Goal: Complete application form: Complete application form

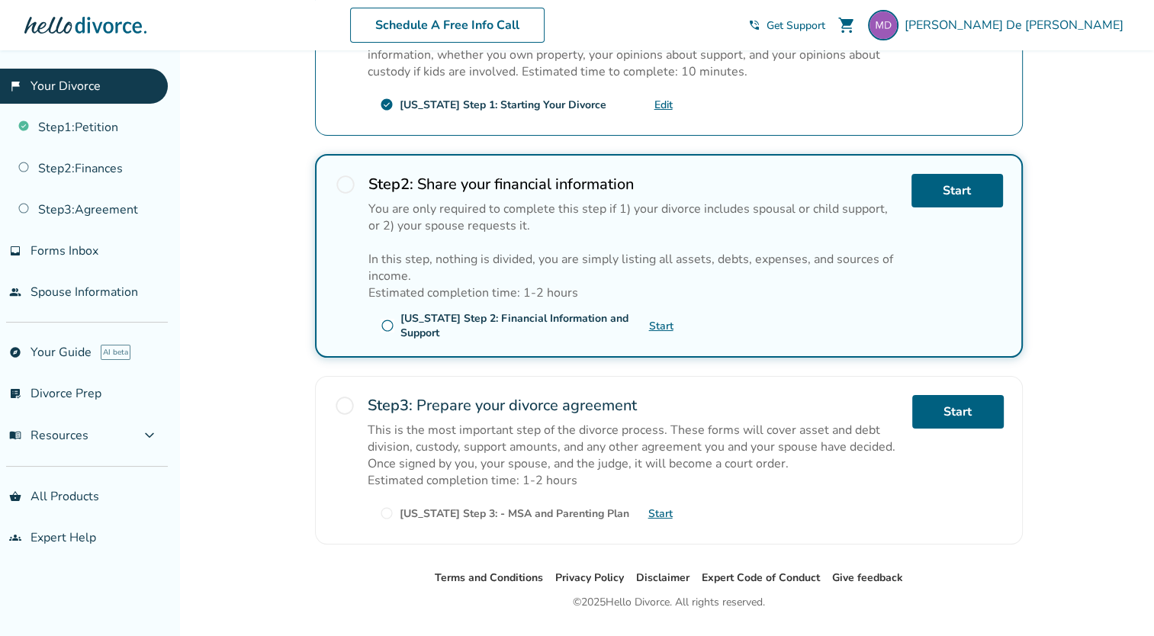
scroll to position [381, 0]
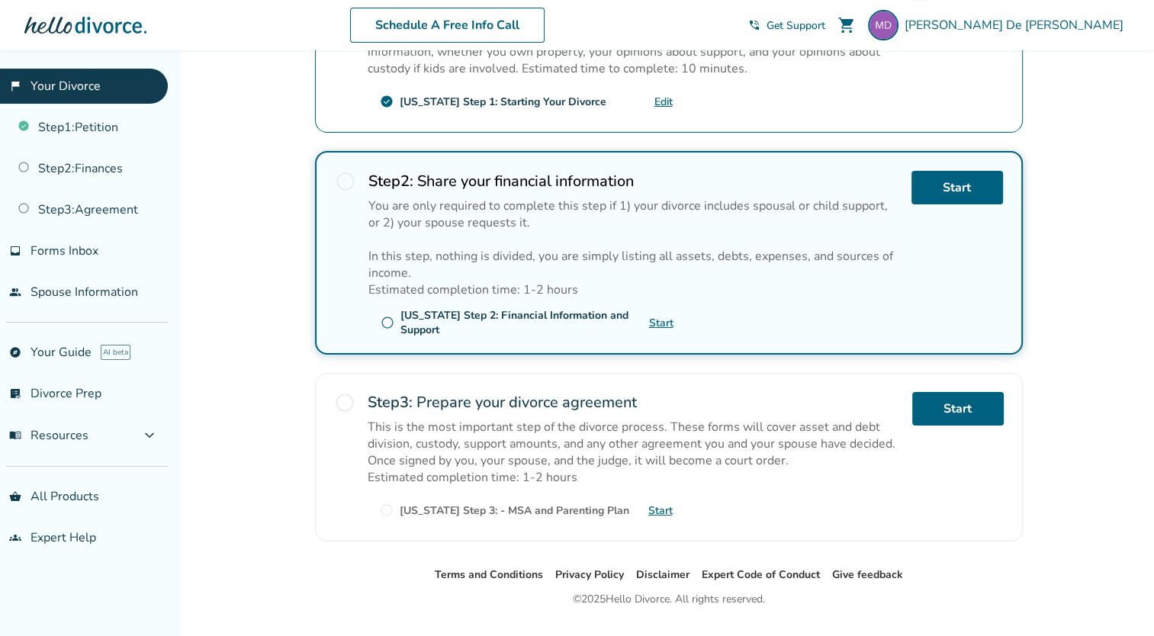
click at [387, 317] on span "radio_button_unchecked" at bounding box center [388, 323] width 14 height 14
click at [949, 183] on link "Start" at bounding box center [958, 188] width 92 height 34
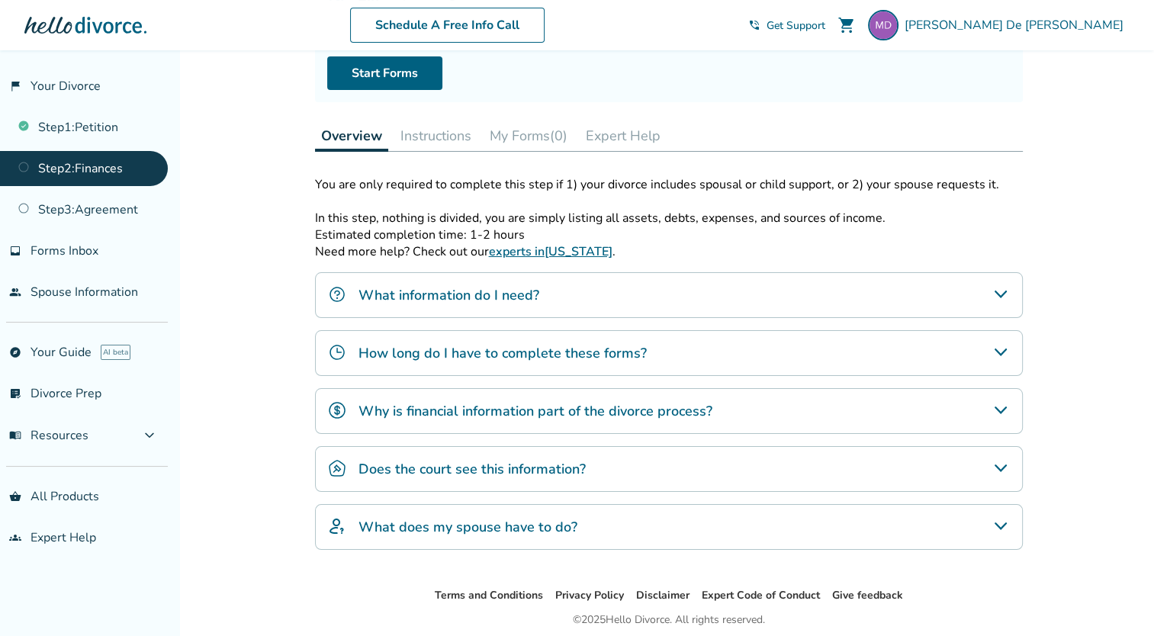
scroll to position [142, 0]
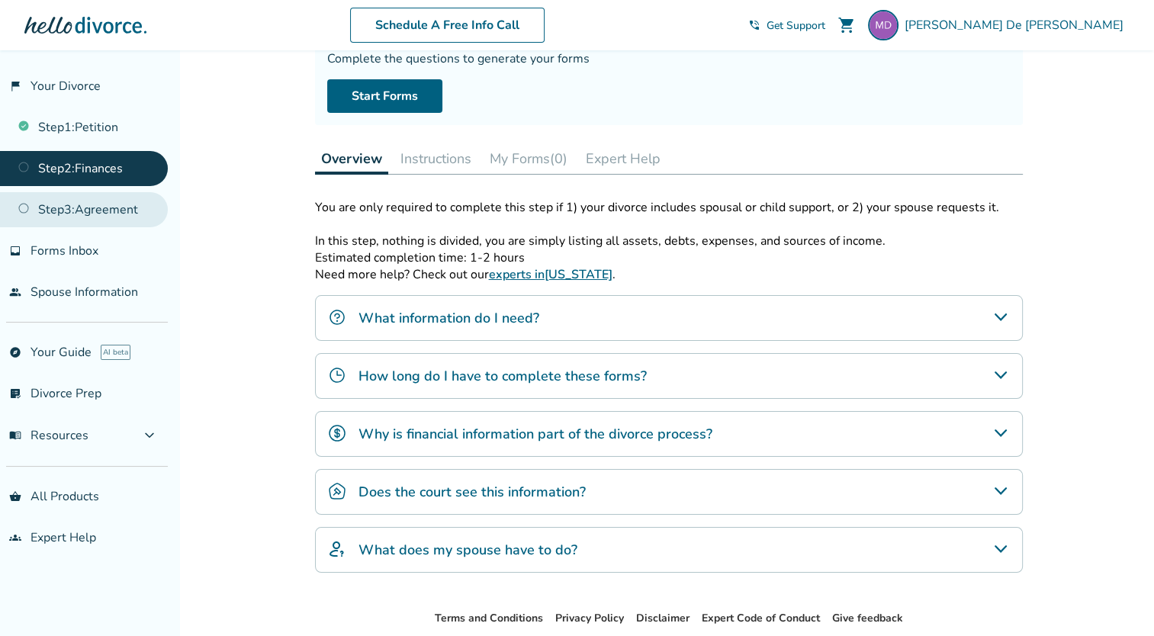
click at [82, 209] on link "Step 3 : Agreement" at bounding box center [84, 209] width 168 height 35
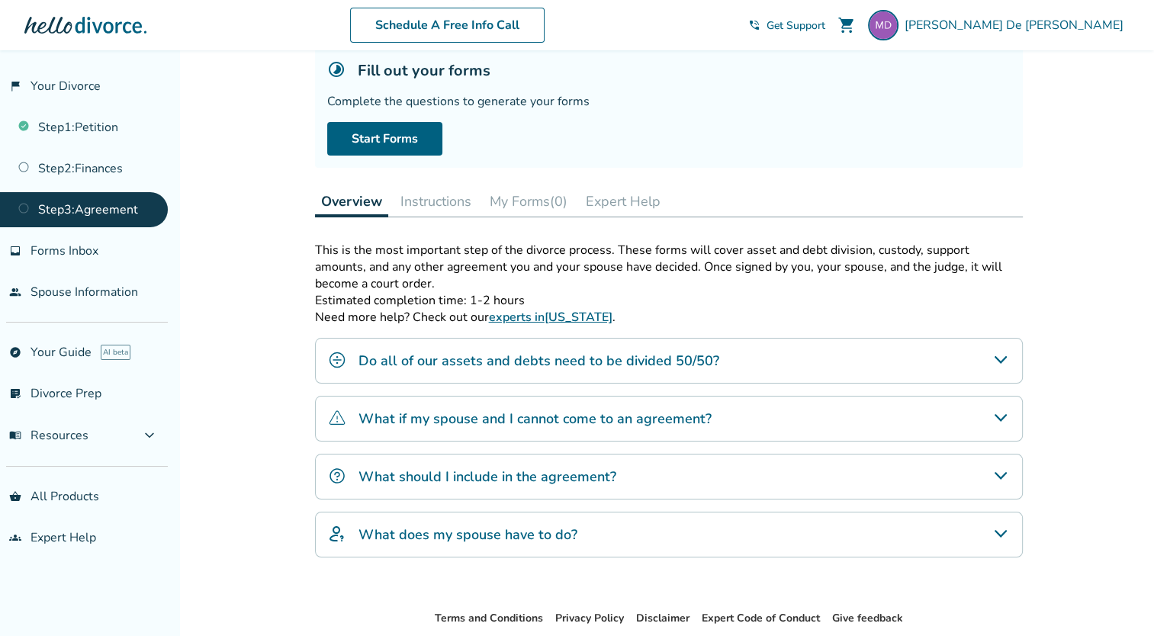
scroll to position [76, 0]
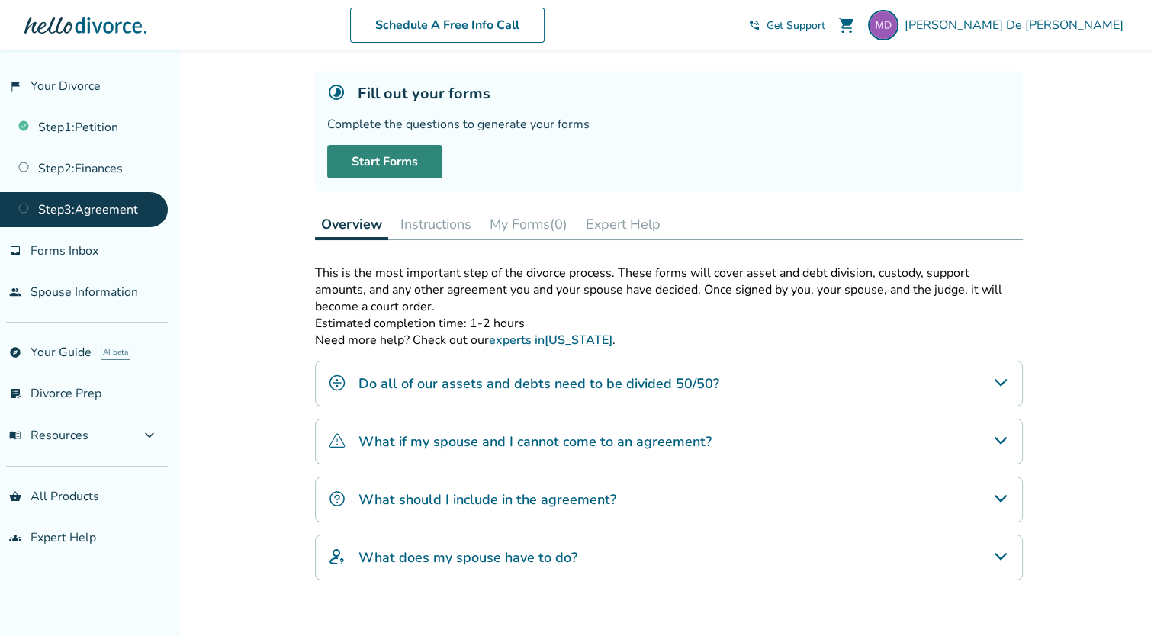
click at [392, 166] on link "Start Forms" at bounding box center [384, 162] width 115 height 34
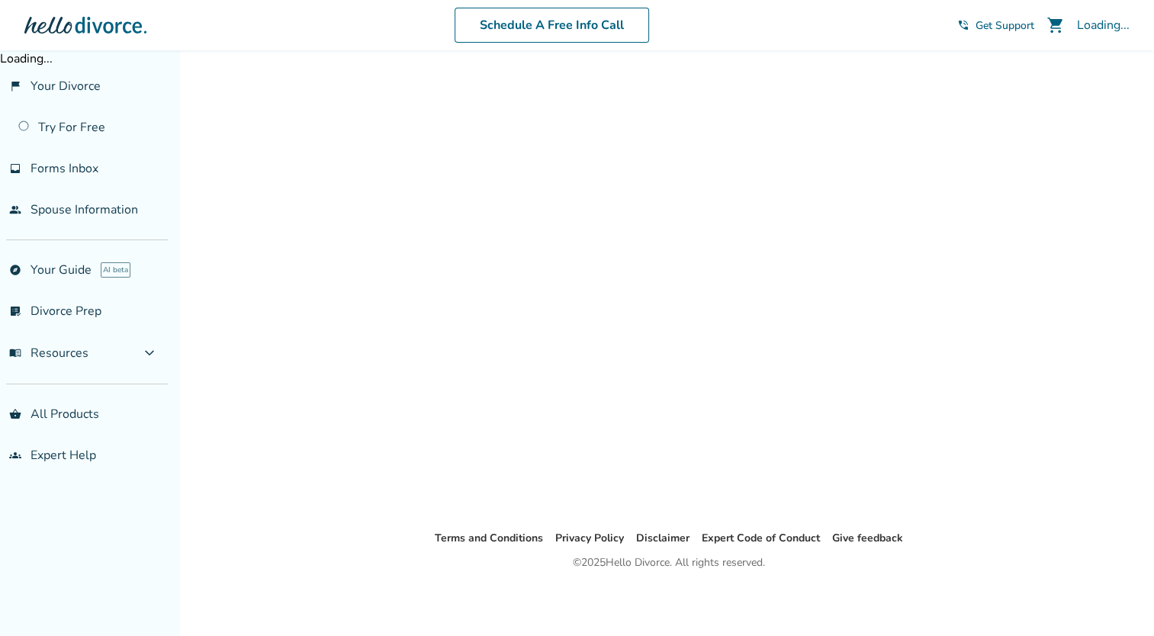
scroll to position [50, 0]
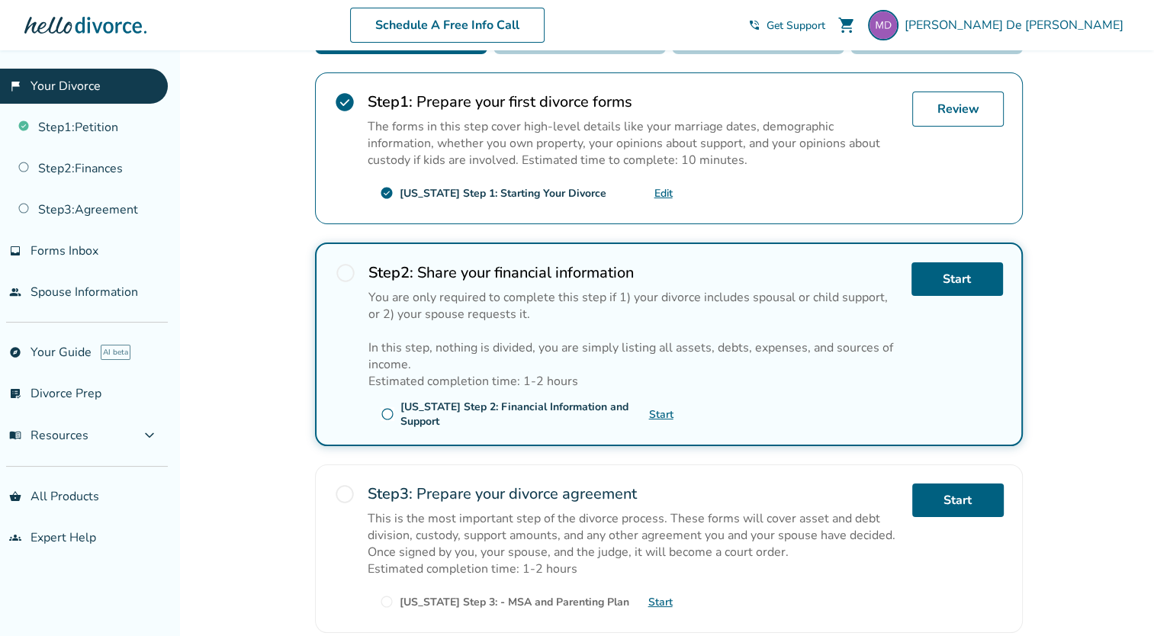
scroll to position [381, 0]
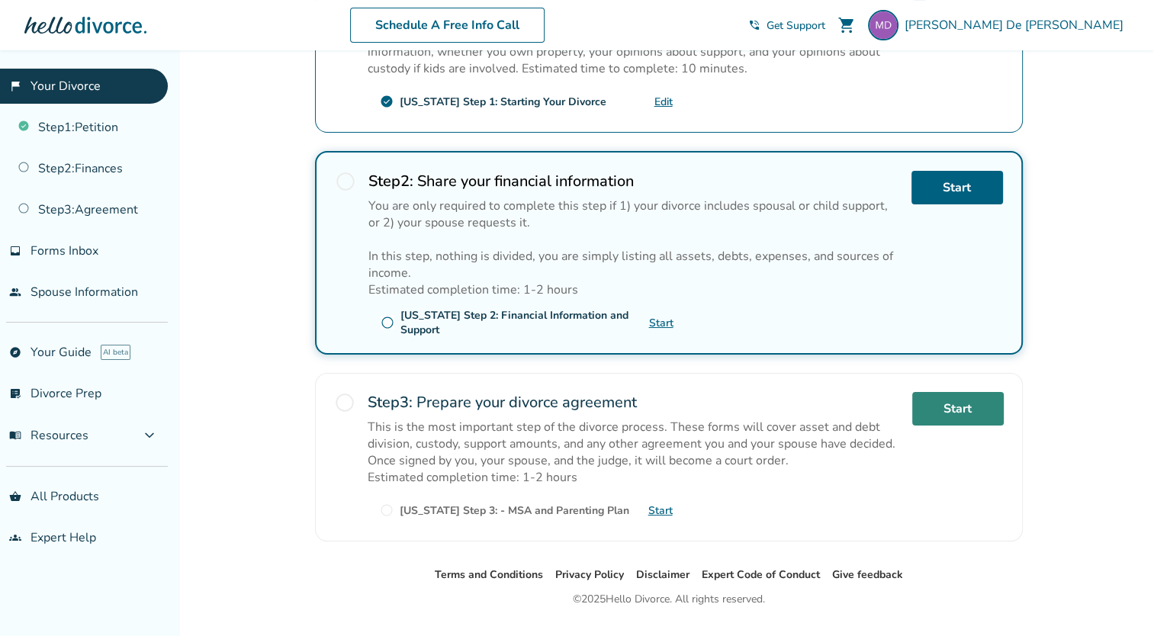
click at [957, 405] on link "Start" at bounding box center [958, 409] width 92 height 34
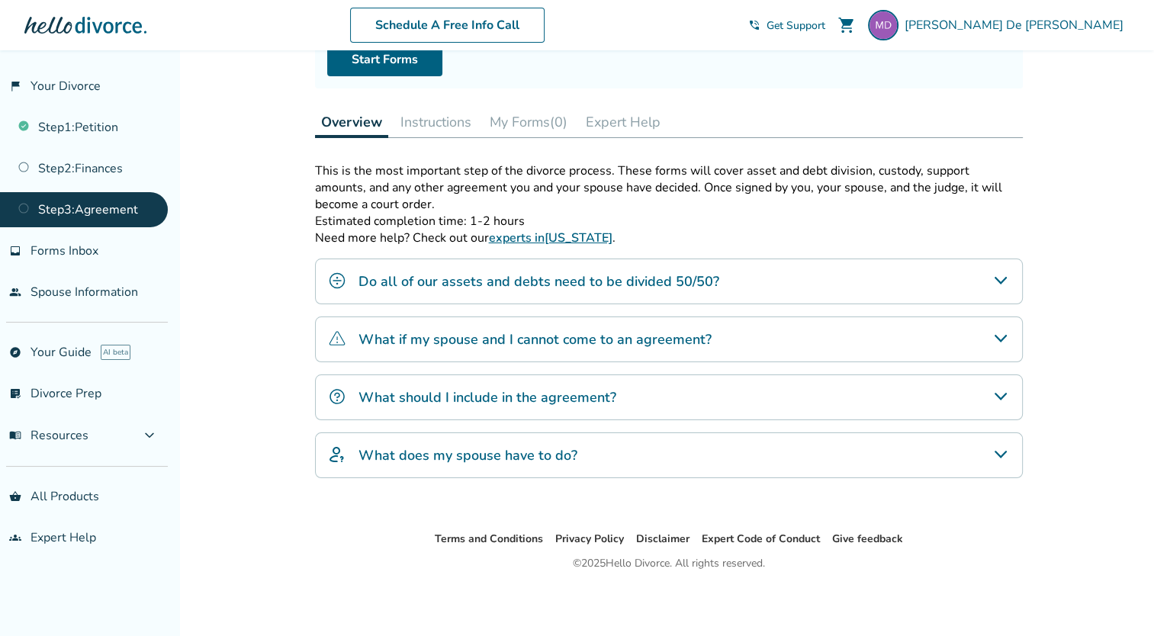
scroll to position [102, 0]
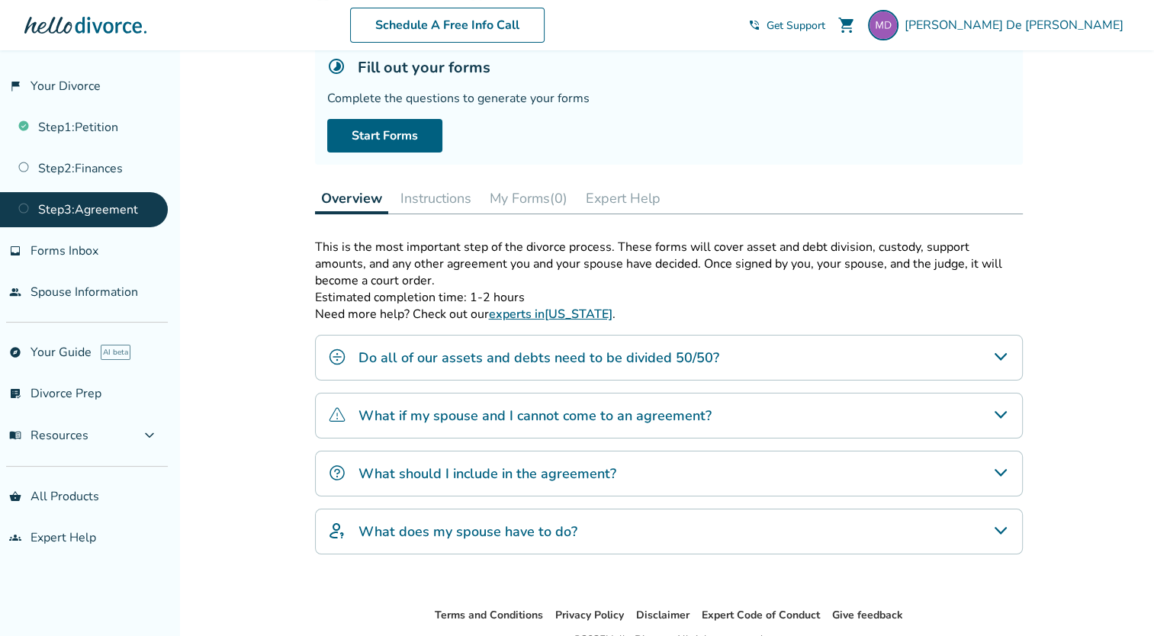
click at [427, 468] on h4 "What should I include in the agreement?" at bounding box center [488, 474] width 258 height 20
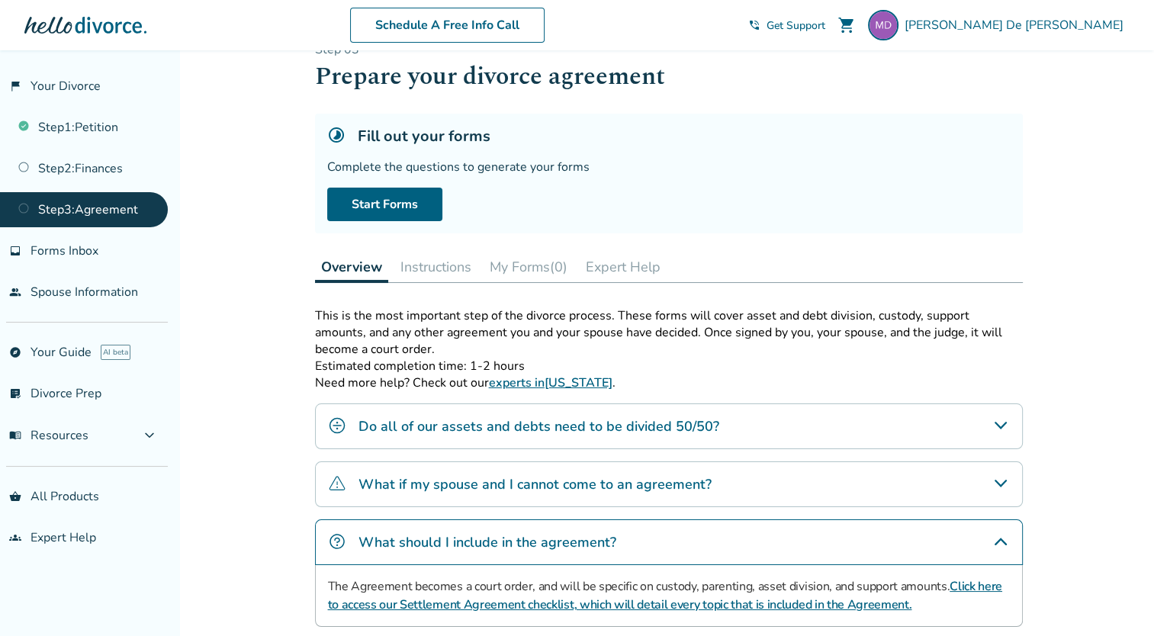
scroll to position [26, 0]
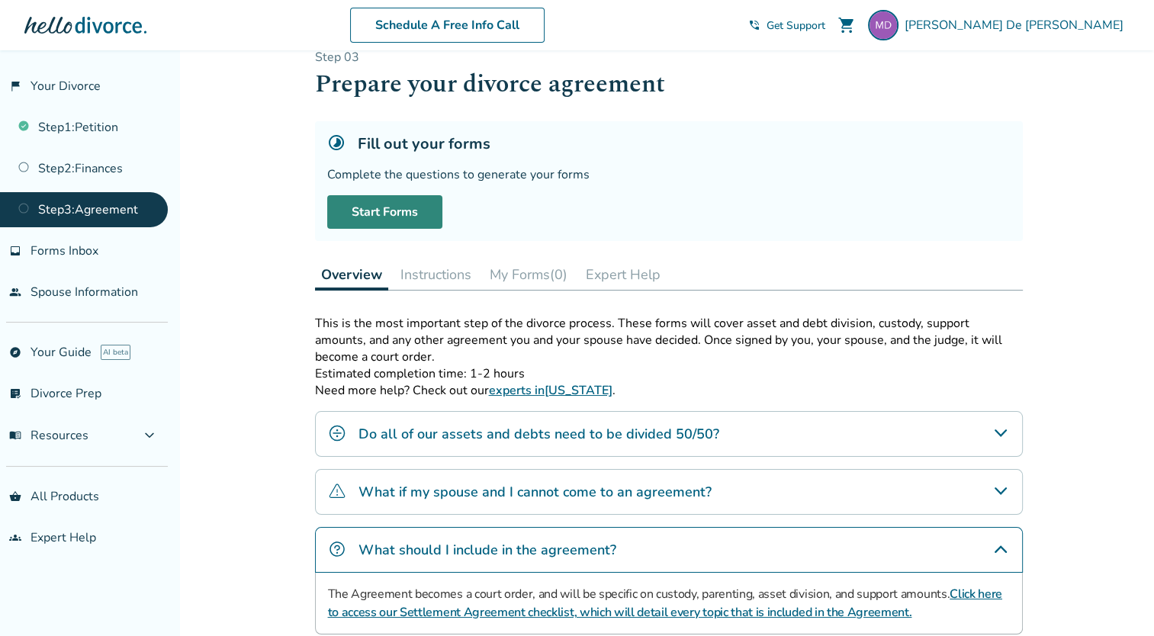
click at [385, 209] on link "Start Forms" at bounding box center [384, 212] width 115 height 34
